Goal: Transaction & Acquisition: Purchase product/service

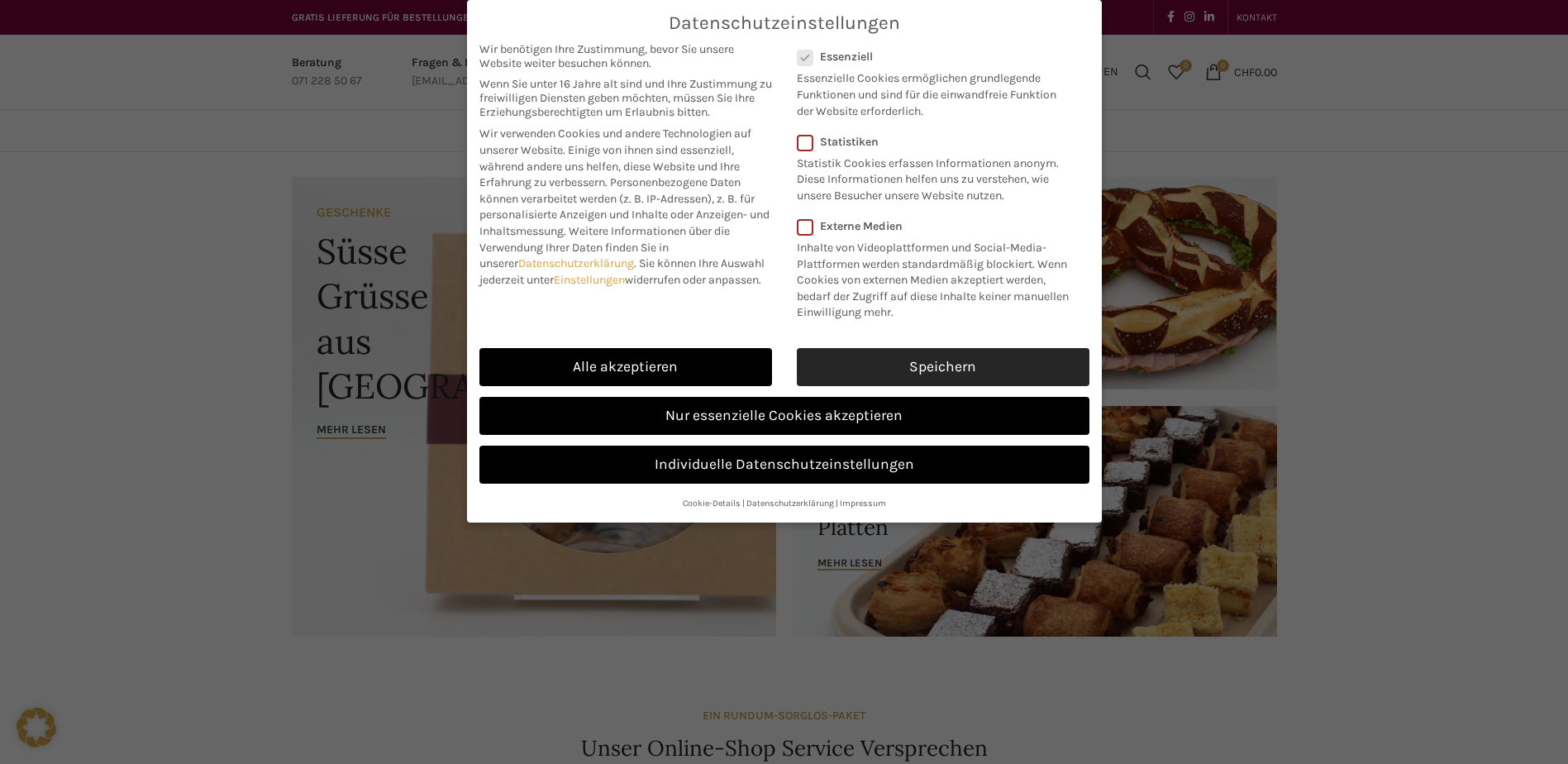
click at [865, 365] on link "Speichern" at bounding box center [942, 367] width 292 height 38
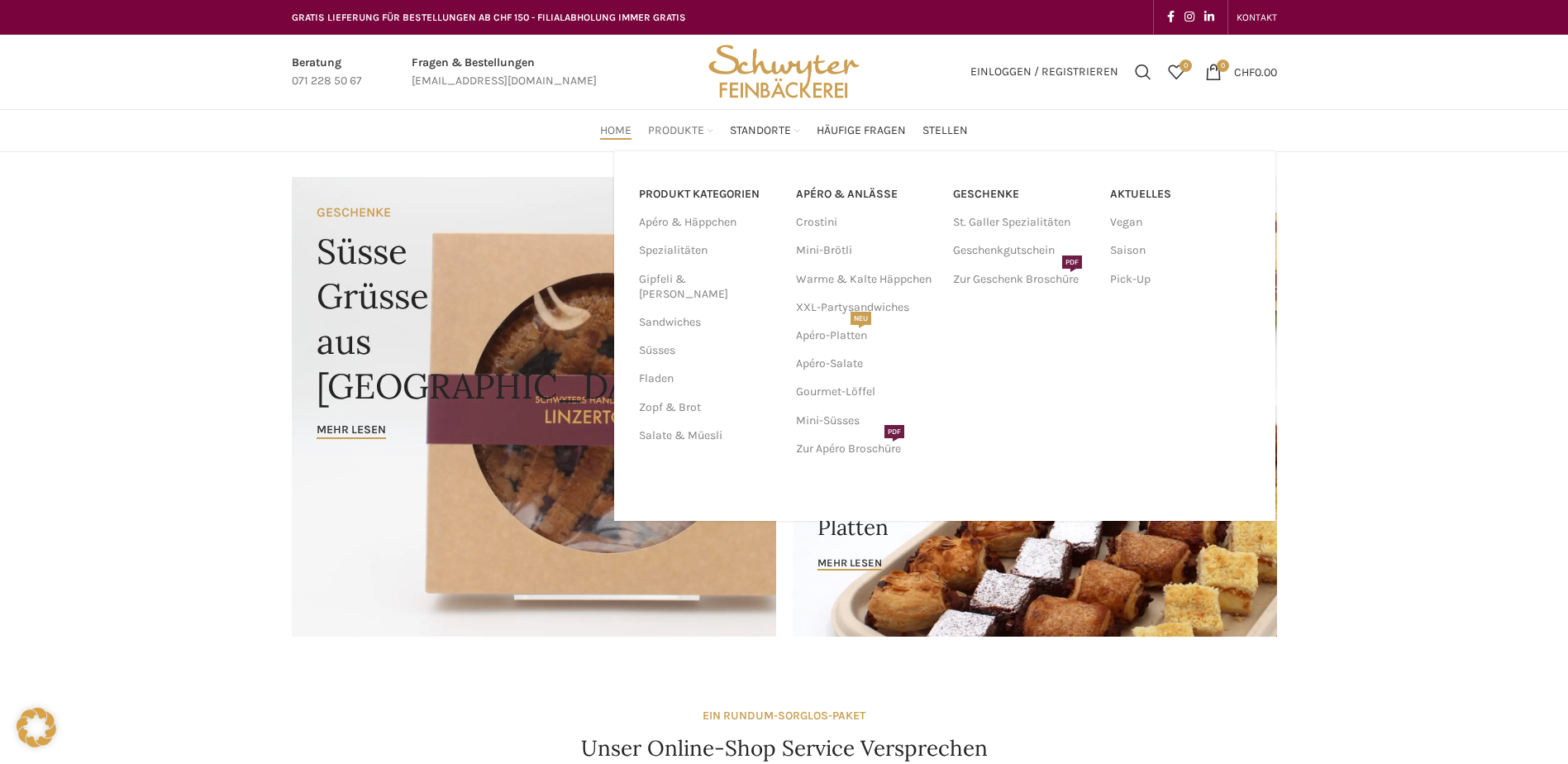
click at [699, 138] on span "Produkte" at bounding box center [676, 131] width 56 height 16
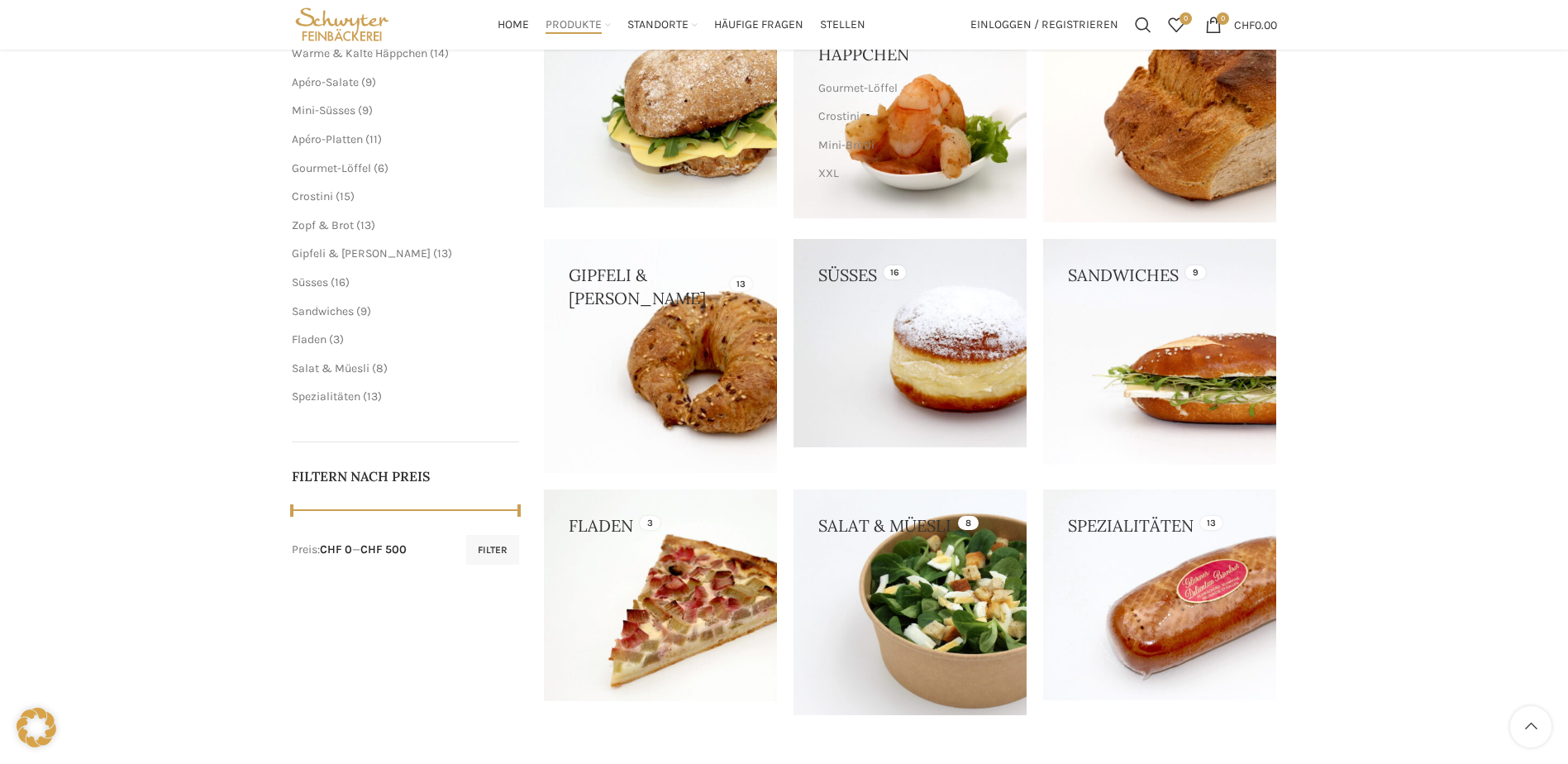
scroll to position [248, 0]
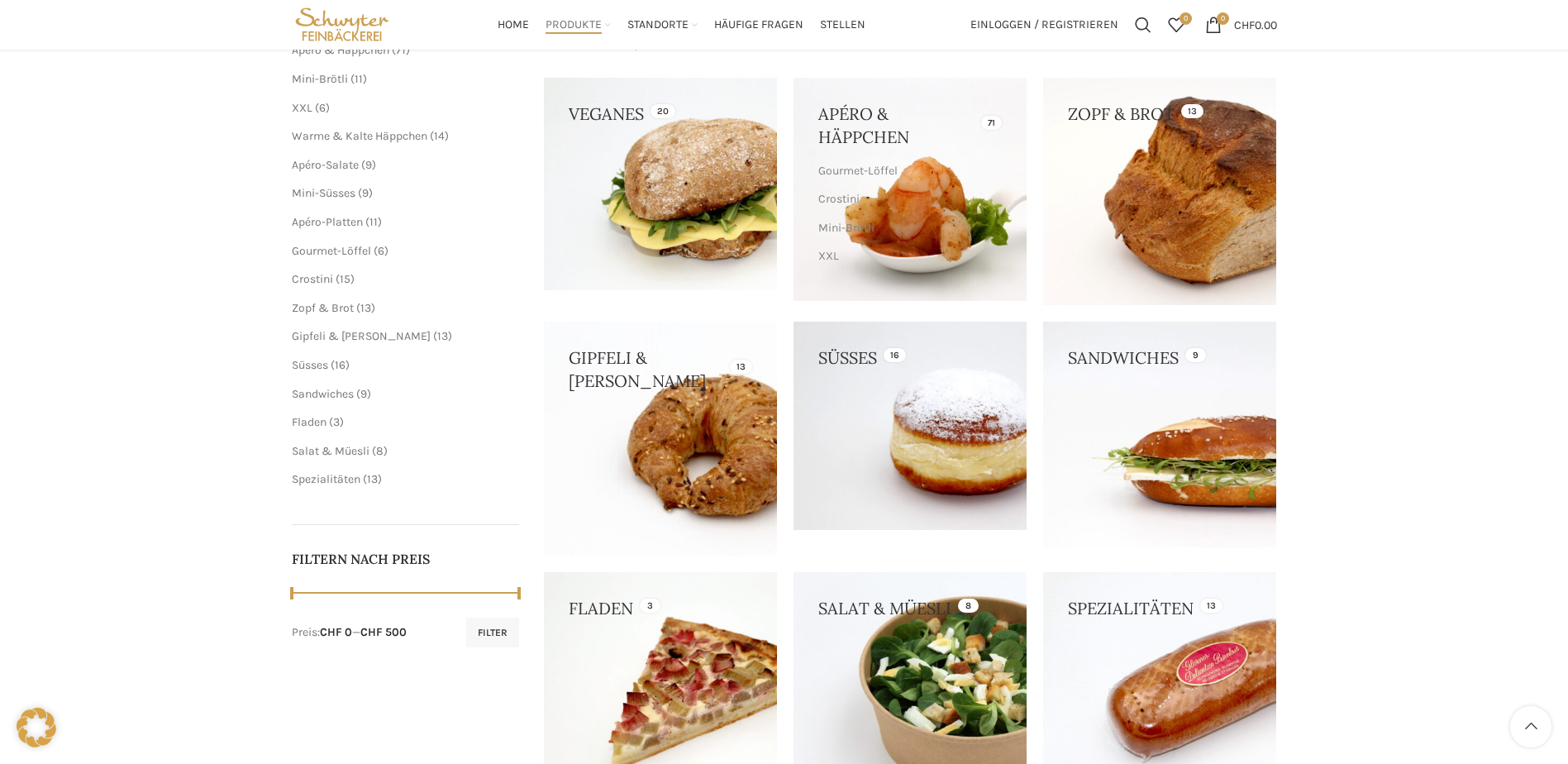
click at [315, 110] on span "6 6 Produkte" at bounding box center [321, 107] width 18 height 14
click at [294, 104] on span "XXL" at bounding box center [302, 107] width 21 height 14
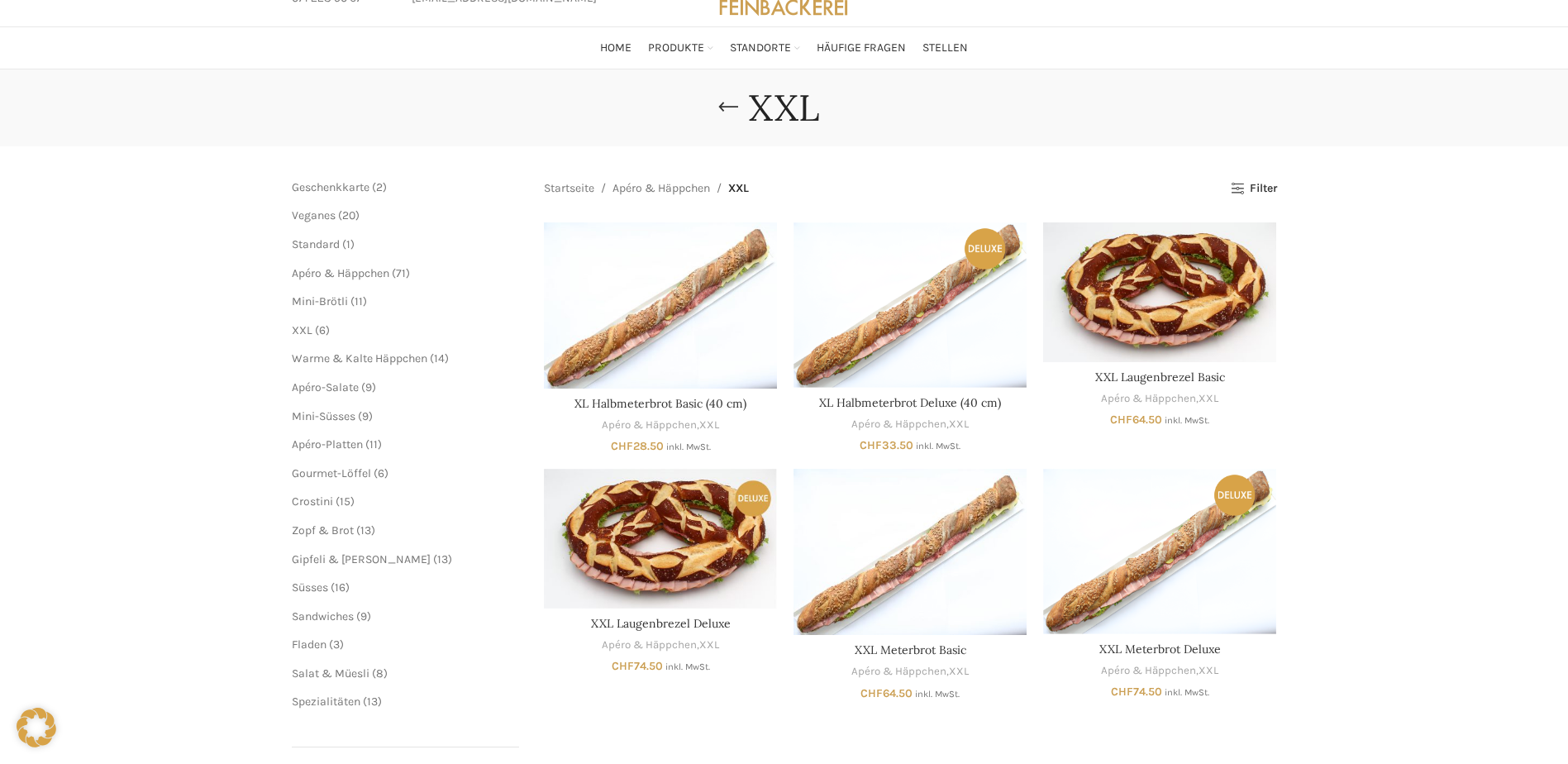
scroll to position [165, 0]
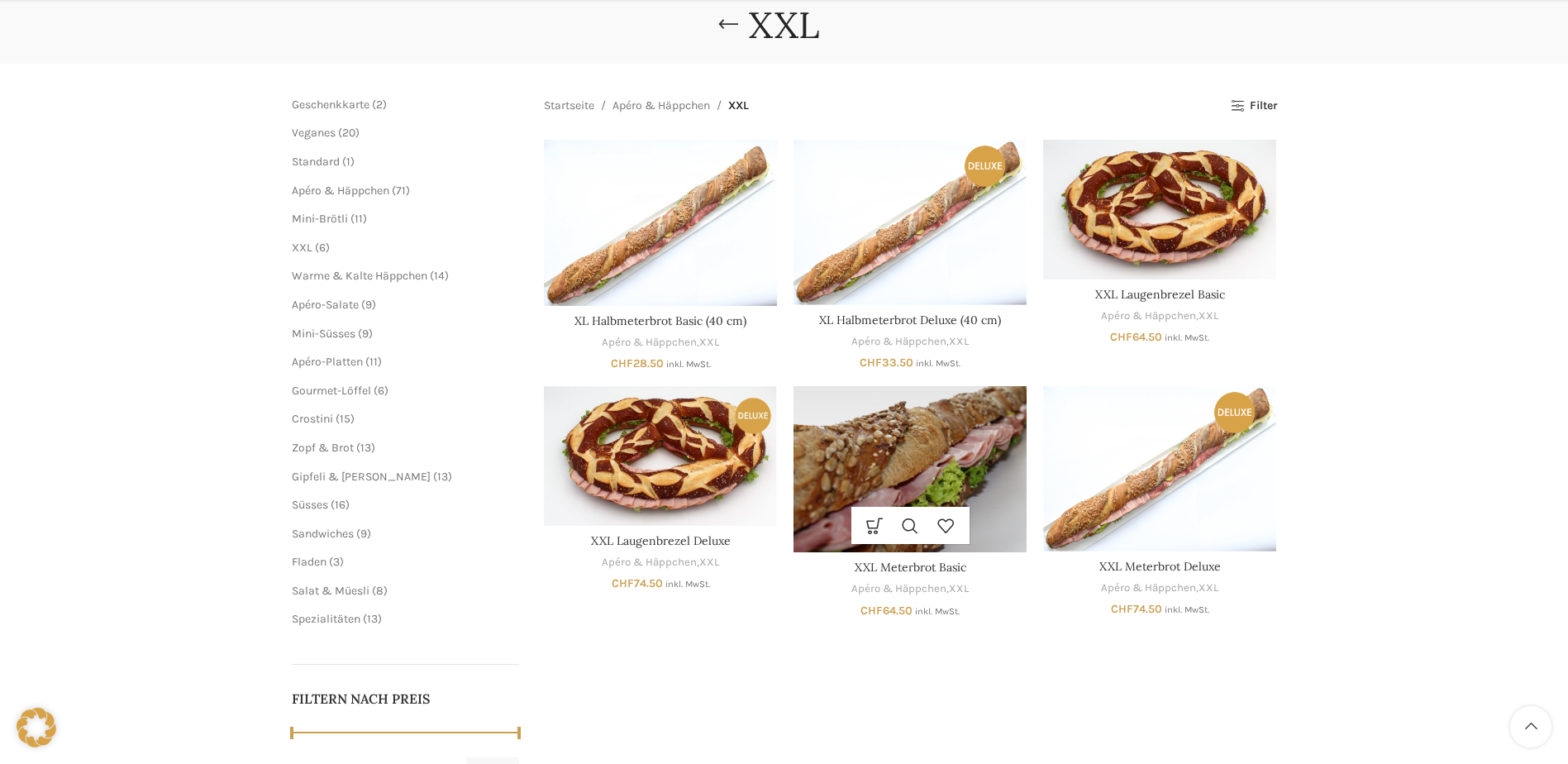
click at [944, 444] on img "XXL Meterbrot Basic" at bounding box center [910, 469] width 233 height 166
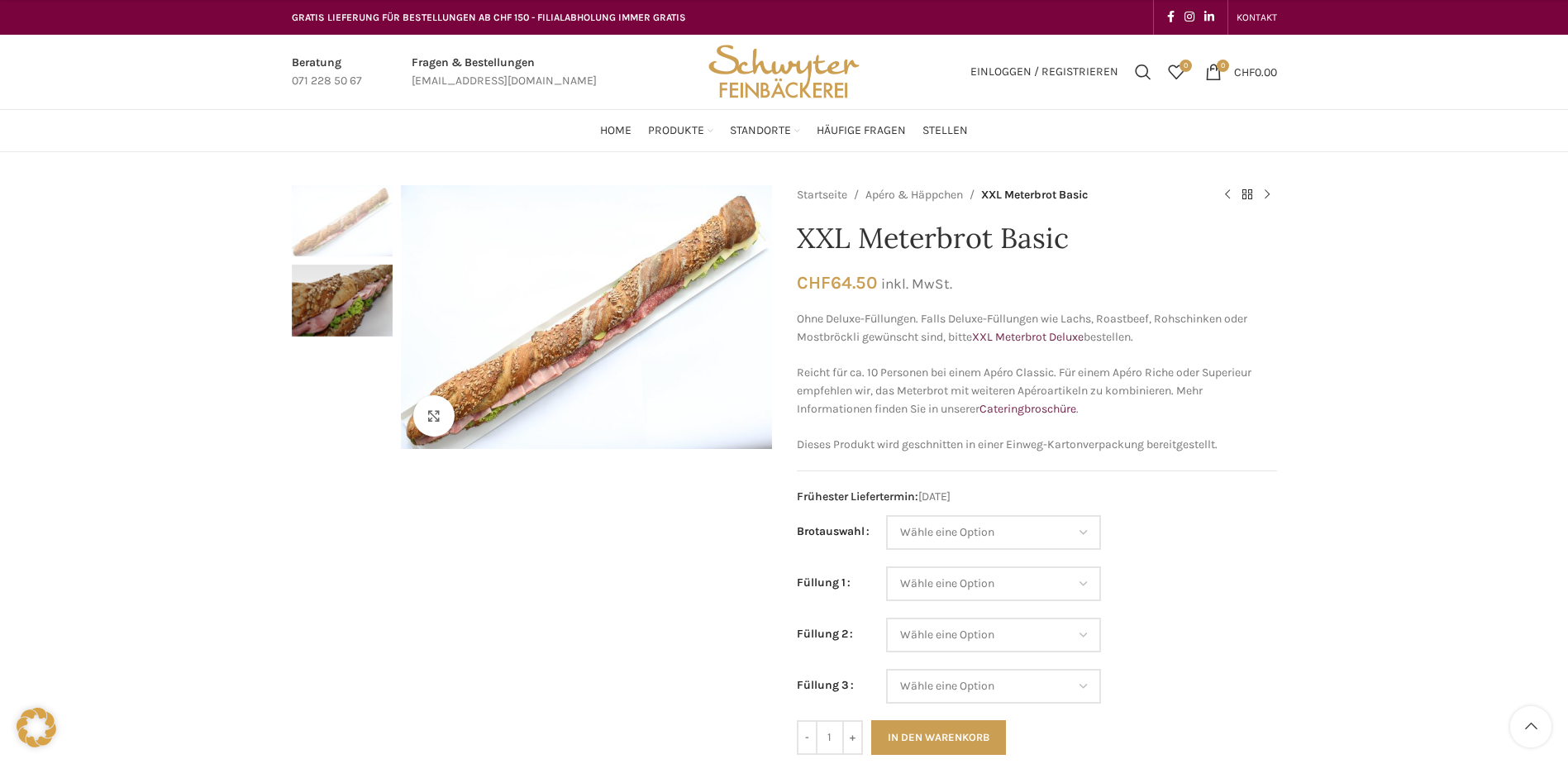
scroll to position [165, 0]
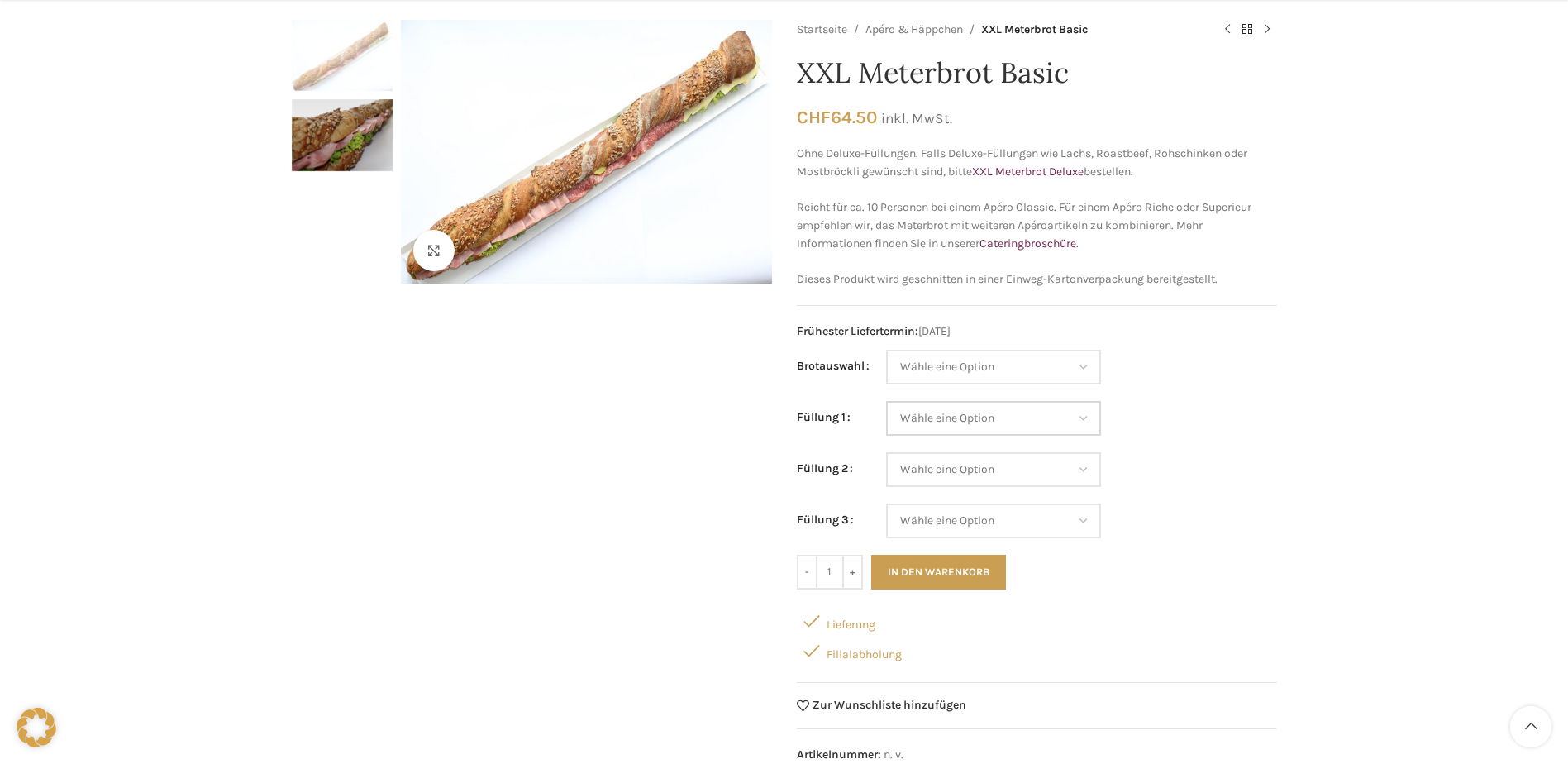
click at [938, 414] on select "Wähle eine Option Salami Schinken Fleischkäse Trutenschinken Appenzellerkäse Gr…" at bounding box center [993, 418] width 215 height 34
